Goal: Information Seeking & Learning: Learn about a topic

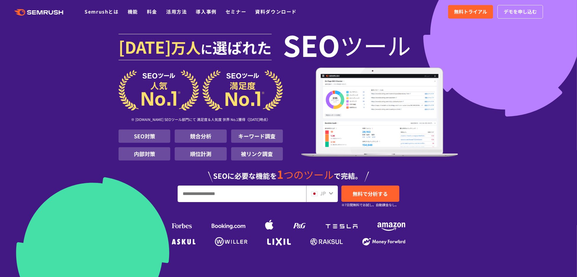
click at [199, 191] on input "URL、キーワードを入力してください" at bounding box center [242, 194] width 128 height 16
click at [231, 192] on input "URL、キーワードを入力してください" at bounding box center [242, 194] width 128 height 16
paste input "**********"
type input "**********"
click at [347, 191] on link "無料で分析する" at bounding box center [370, 194] width 58 height 16
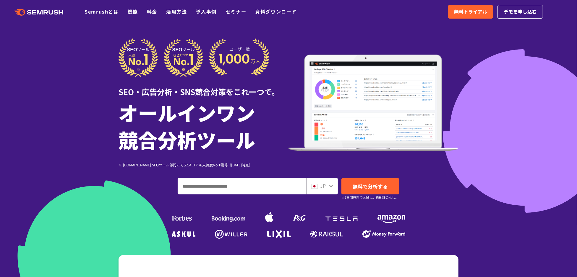
click at [284, 178] on div "SEO・広告分析・SNS競合対策をこれ一つで。 オールインワン 競合分析ツール ※ G2.com SEOツール部門にてG2スコア＆人気度No.1獲得（2023…" at bounding box center [288, 139] width 340 height 202
click at [279, 180] on input "ドメイン、キーワードまたはURLを入力してください" at bounding box center [242, 186] width 128 height 16
click at [277, 186] on input "ドメイン、キーワードまたはURLを入力してください" at bounding box center [242, 186] width 128 height 16
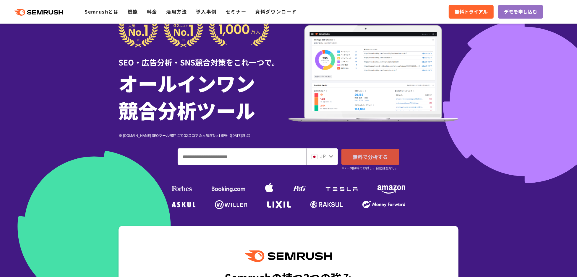
scroll to position [29, 0]
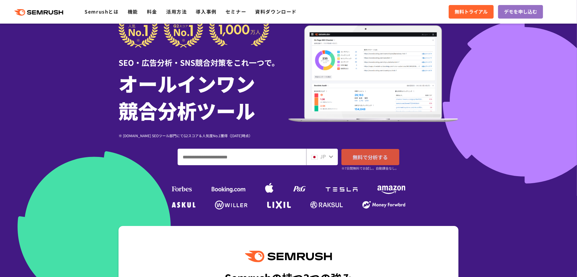
click at [371, 158] on span "無料で分析する" at bounding box center [369, 157] width 35 height 7
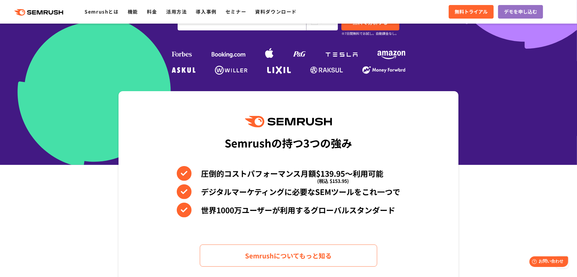
scroll to position [0, 0]
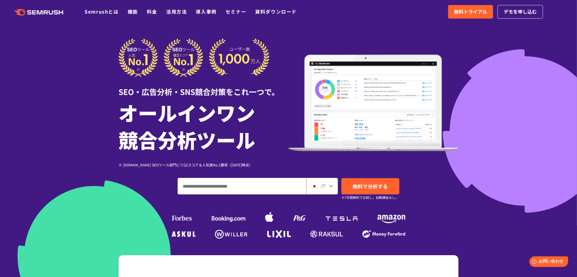
click at [391, 44] on div "SEO・広告分析・SNS競合対策をこれ一つで。 オールインワン 競合分析ツール ※ G2.com SEOツール部門にてG2スコア＆人気度No.1獲得（2023…" at bounding box center [288, 102] width 340 height 129
